Goal: Transaction & Acquisition: Purchase product/service

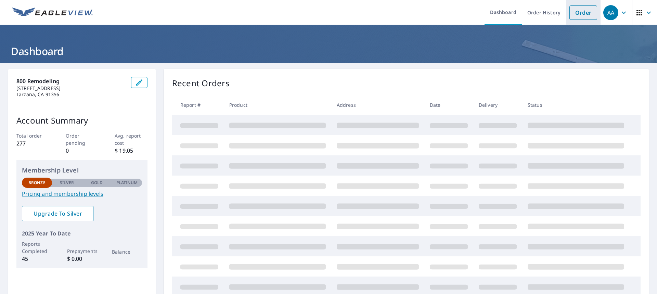
click at [578, 12] on link "Order" at bounding box center [584, 12] width 28 height 14
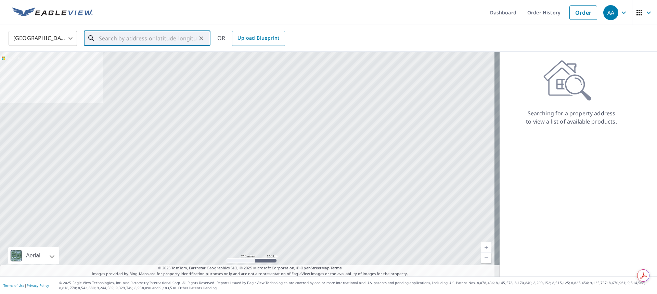
click at [123, 39] on input "text" at bounding box center [148, 38] width 98 height 19
paste input "[STREET_ADDRESS]"
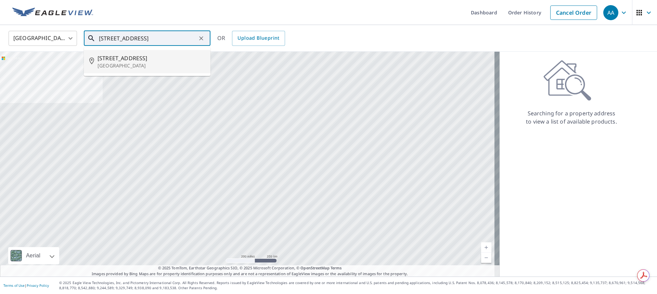
click at [127, 62] on p "[GEOGRAPHIC_DATA]" at bounding box center [151, 65] width 107 height 7
type input "[STREET_ADDRESS]"
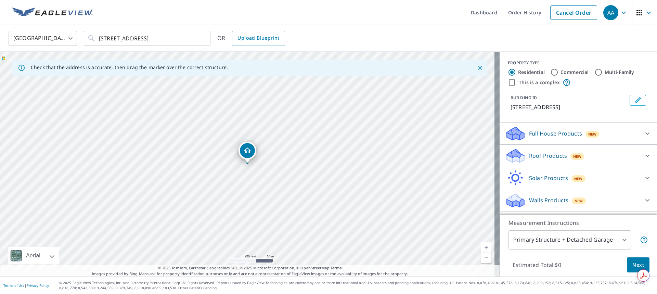
click at [541, 156] on p "Roof Products" at bounding box center [548, 156] width 38 height 8
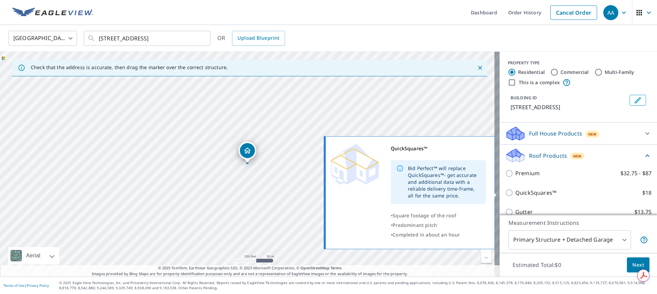
click at [527, 192] on p "QuickSquares™" at bounding box center [535, 193] width 41 height 9
click at [515, 192] on input "QuickSquares™ $18" at bounding box center [510, 193] width 10 height 8
checkbox input "true"
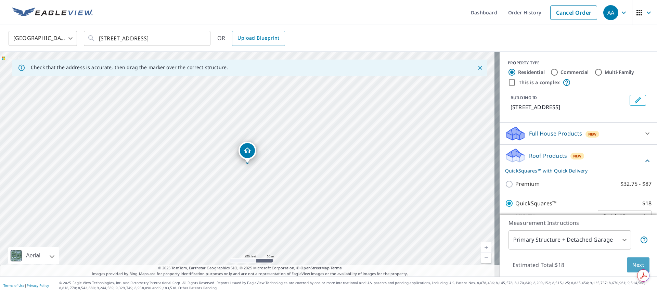
click at [633, 263] on span "Next" at bounding box center [639, 265] width 12 height 9
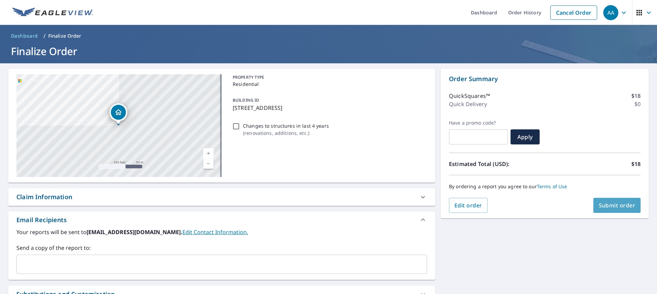
click at [615, 203] on span "Submit order" at bounding box center [617, 206] width 37 height 8
